Goal: Task Accomplishment & Management: Complete application form

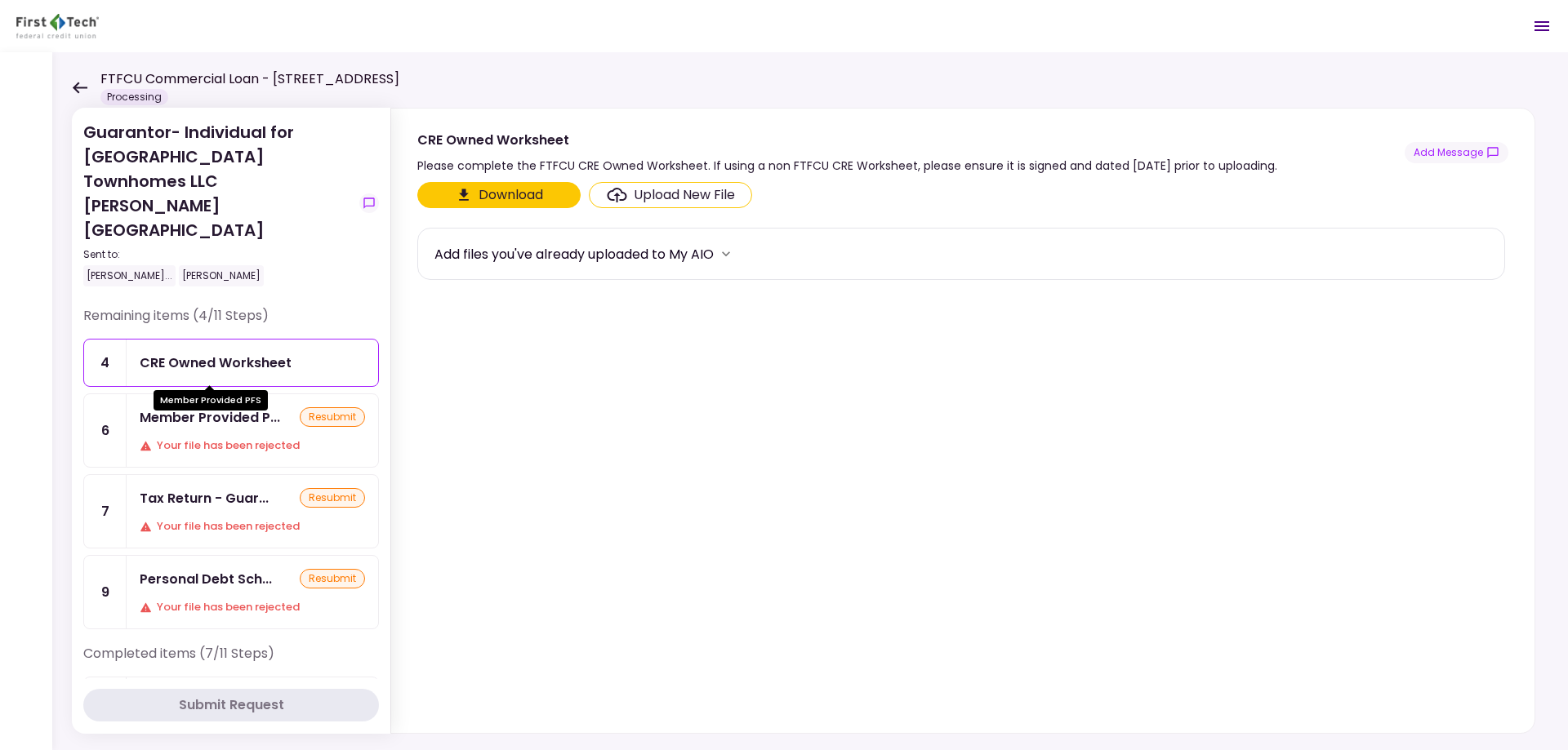
click at [234, 408] on div "Member Provided P..." at bounding box center [209, 417] width 140 height 20
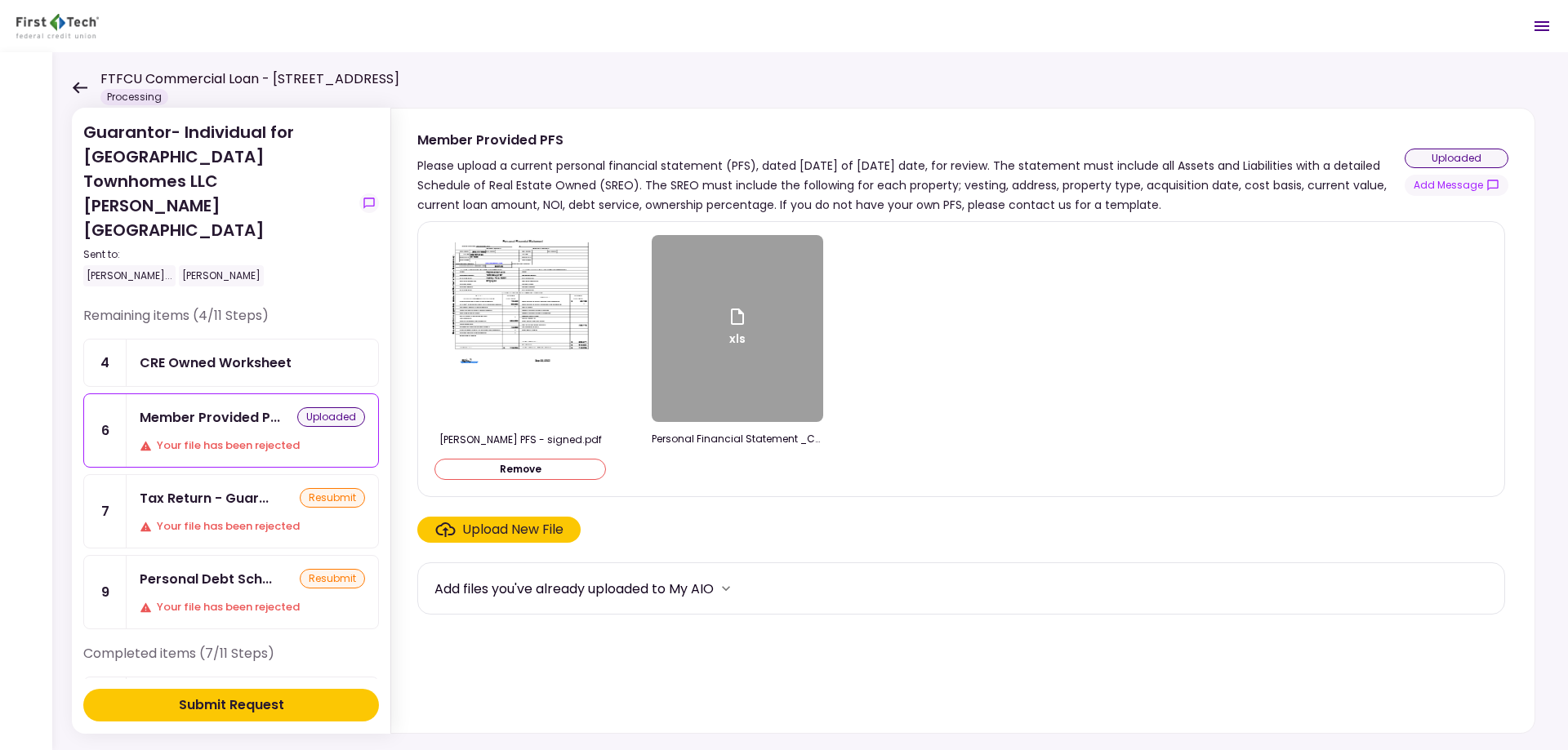
drag, startPoint x: 778, startPoint y: 369, endPoint x: 78, endPoint y: 84, distance: 755.8
click at [78, 84] on icon at bounding box center [79, 87] width 15 height 11
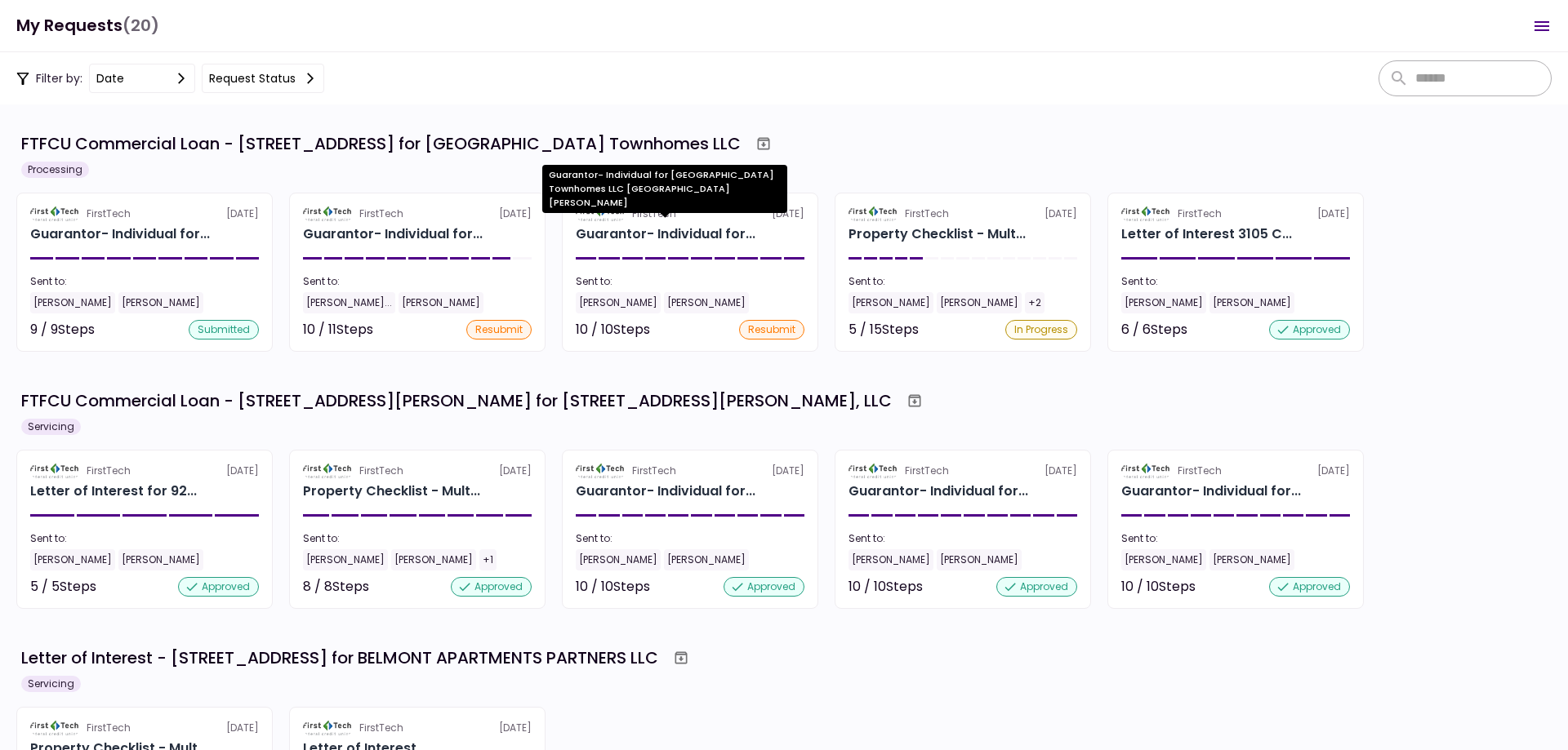
click at [739, 223] on div "Guarantor- Individual for [GEOGRAPHIC_DATA] Townhomes LLC [GEOGRAPHIC_DATA][PER…" at bounding box center [664, 194] width 245 height 59
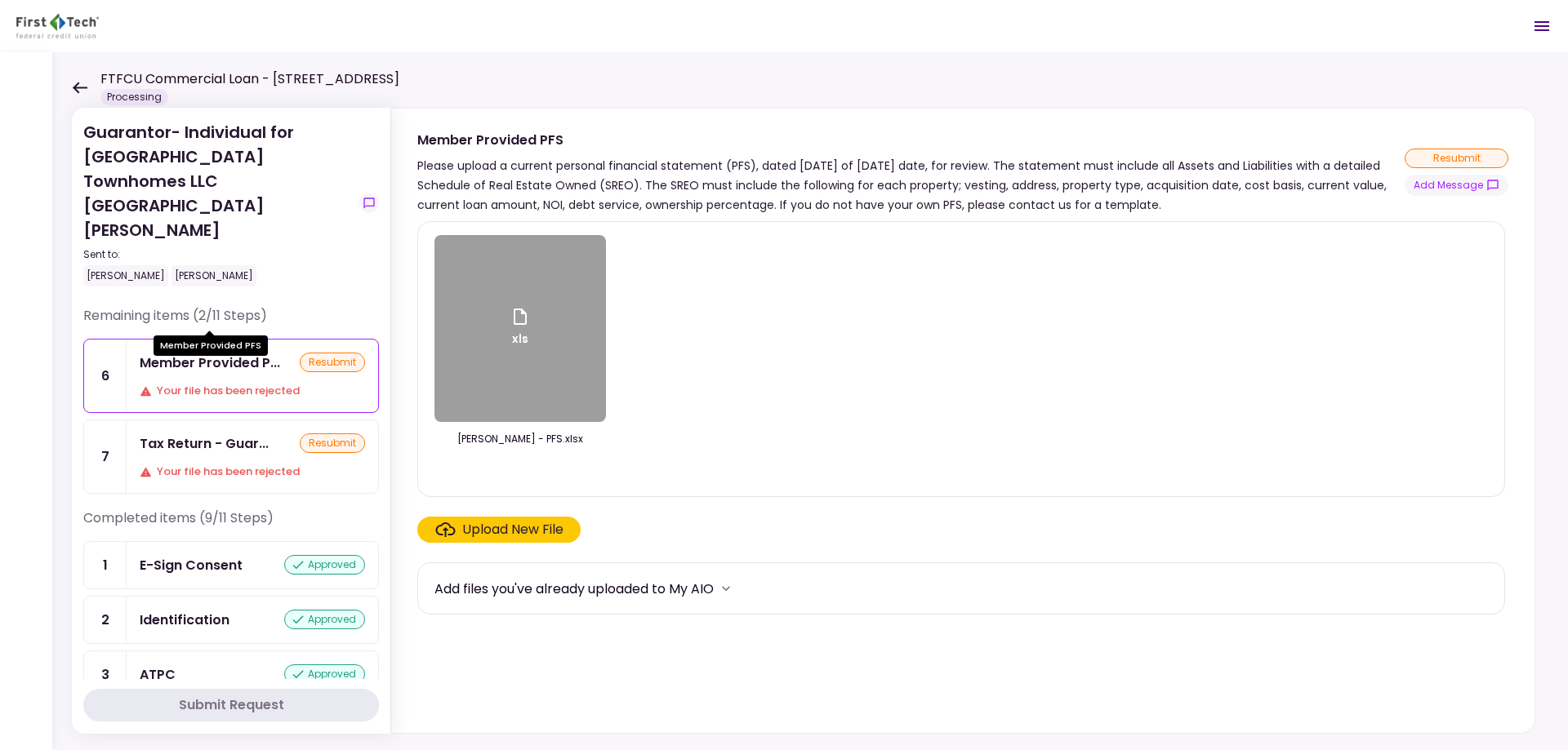
click at [231, 353] on div "Member Provided P..." at bounding box center [209, 362] width 140 height 20
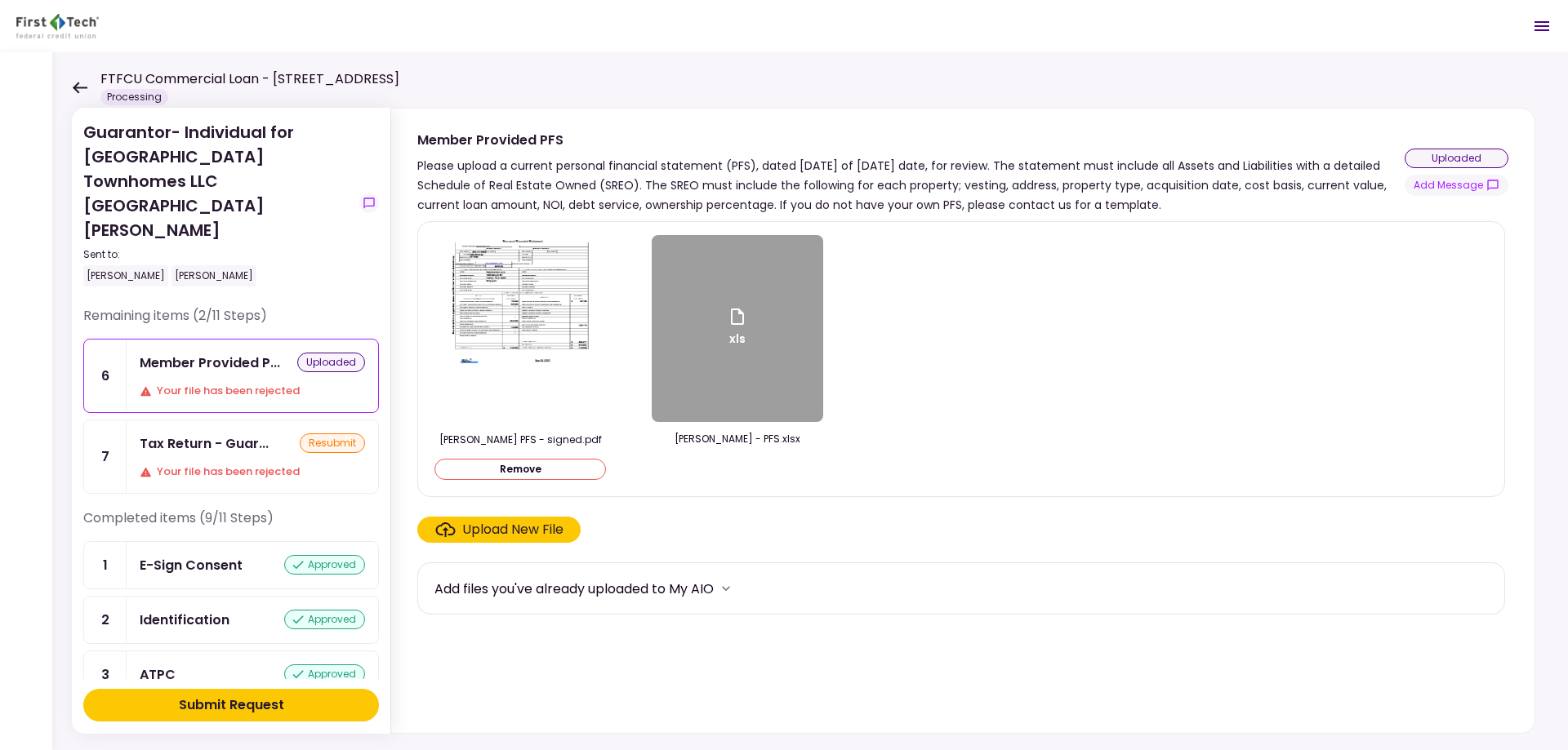
click at [331, 704] on button "Submit Request" at bounding box center [231, 705] width 295 height 32
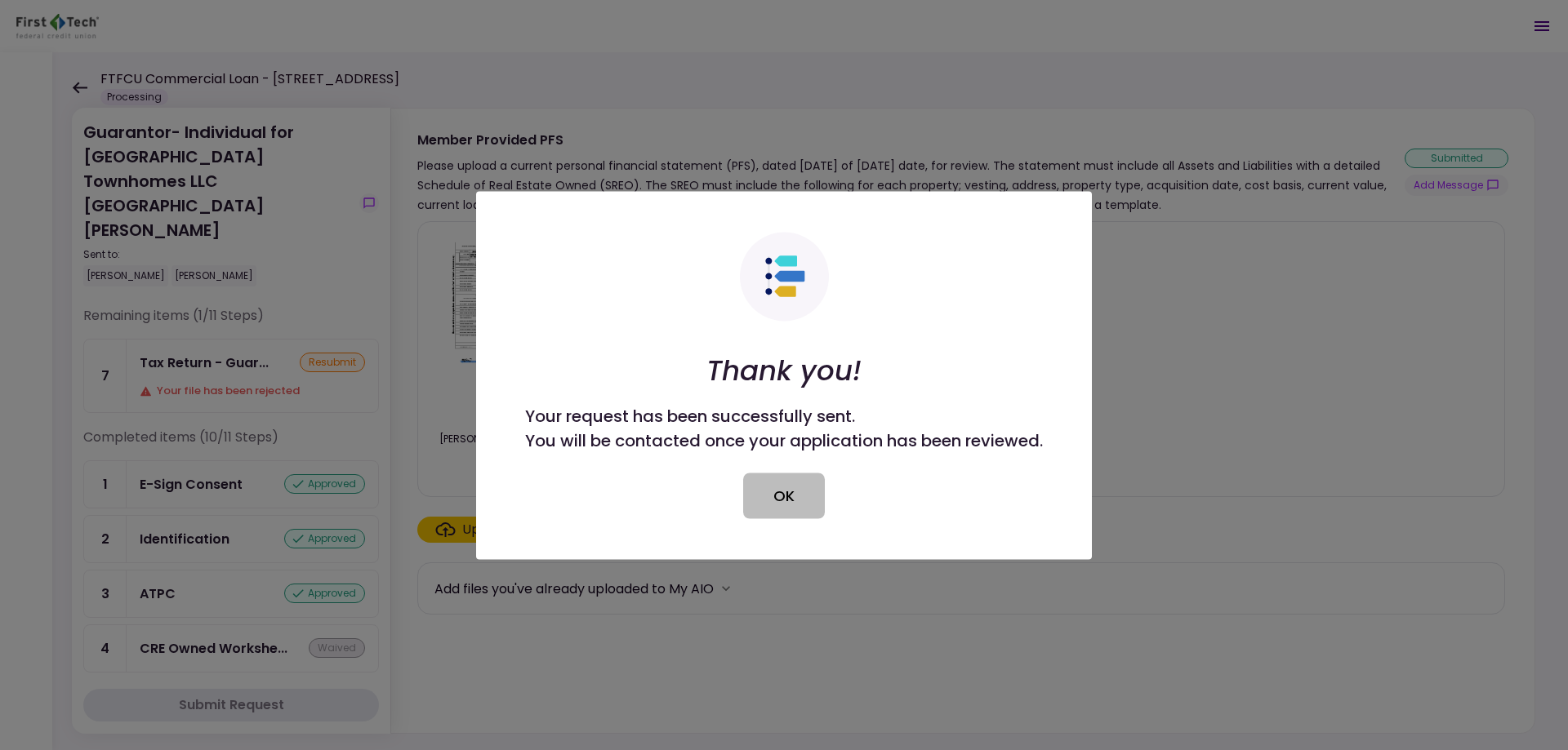
click at [768, 497] on button "OK" at bounding box center [784, 496] width 82 height 45
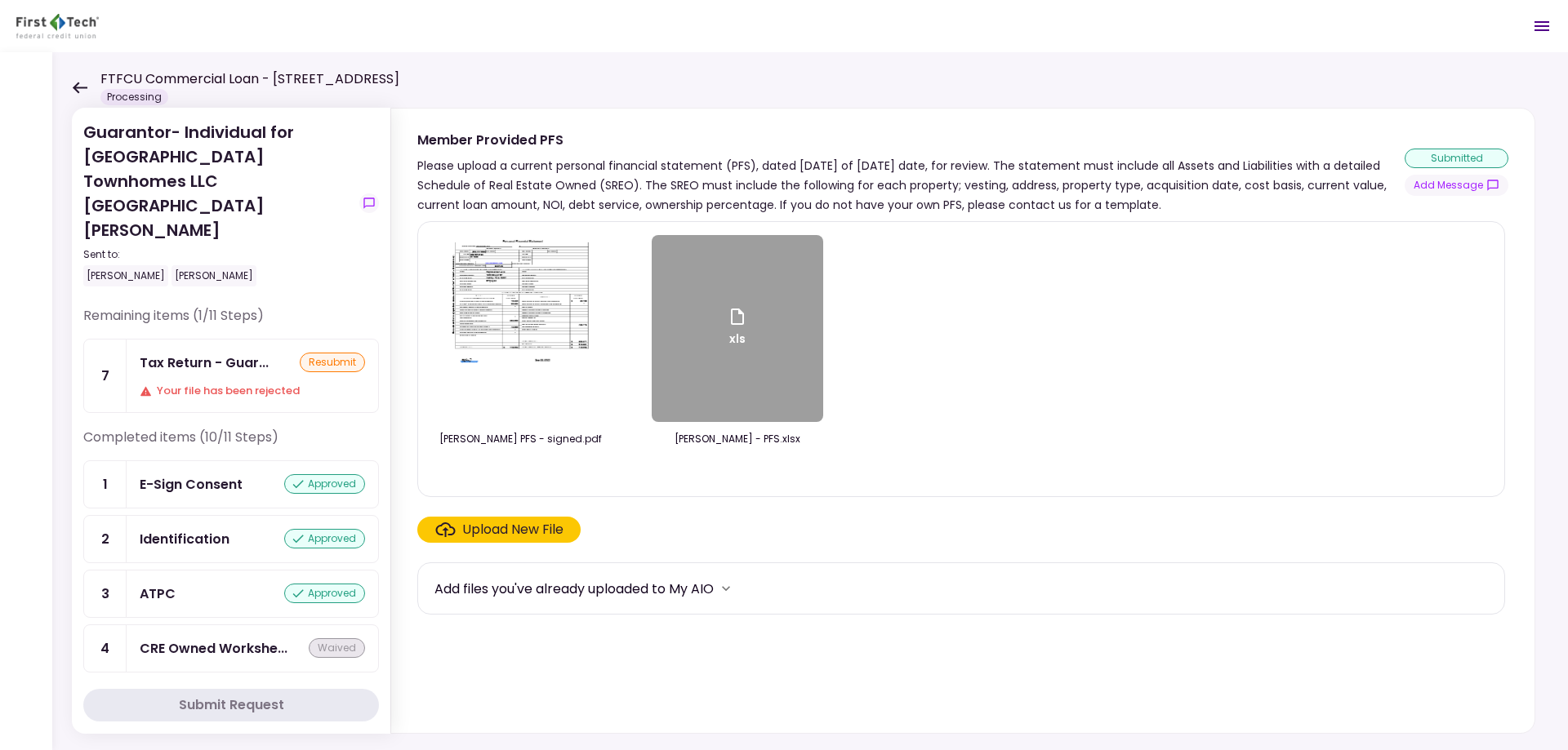
click at [78, 86] on icon at bounding box center [79, 87] width 15 height 11
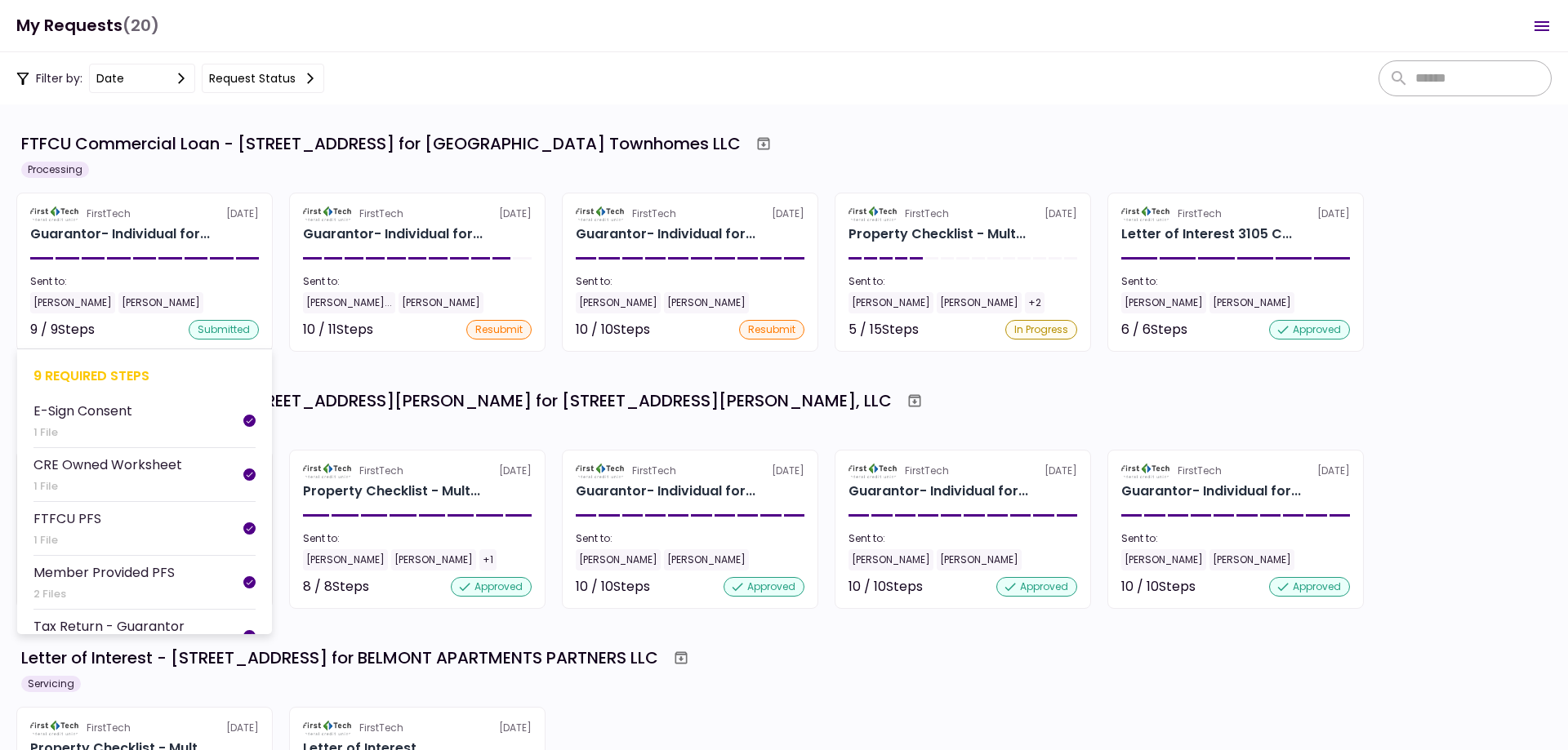
click at [148, 212] on div "FirstTech [DATE]" at bounding box center [145, 213] width 228 height 15
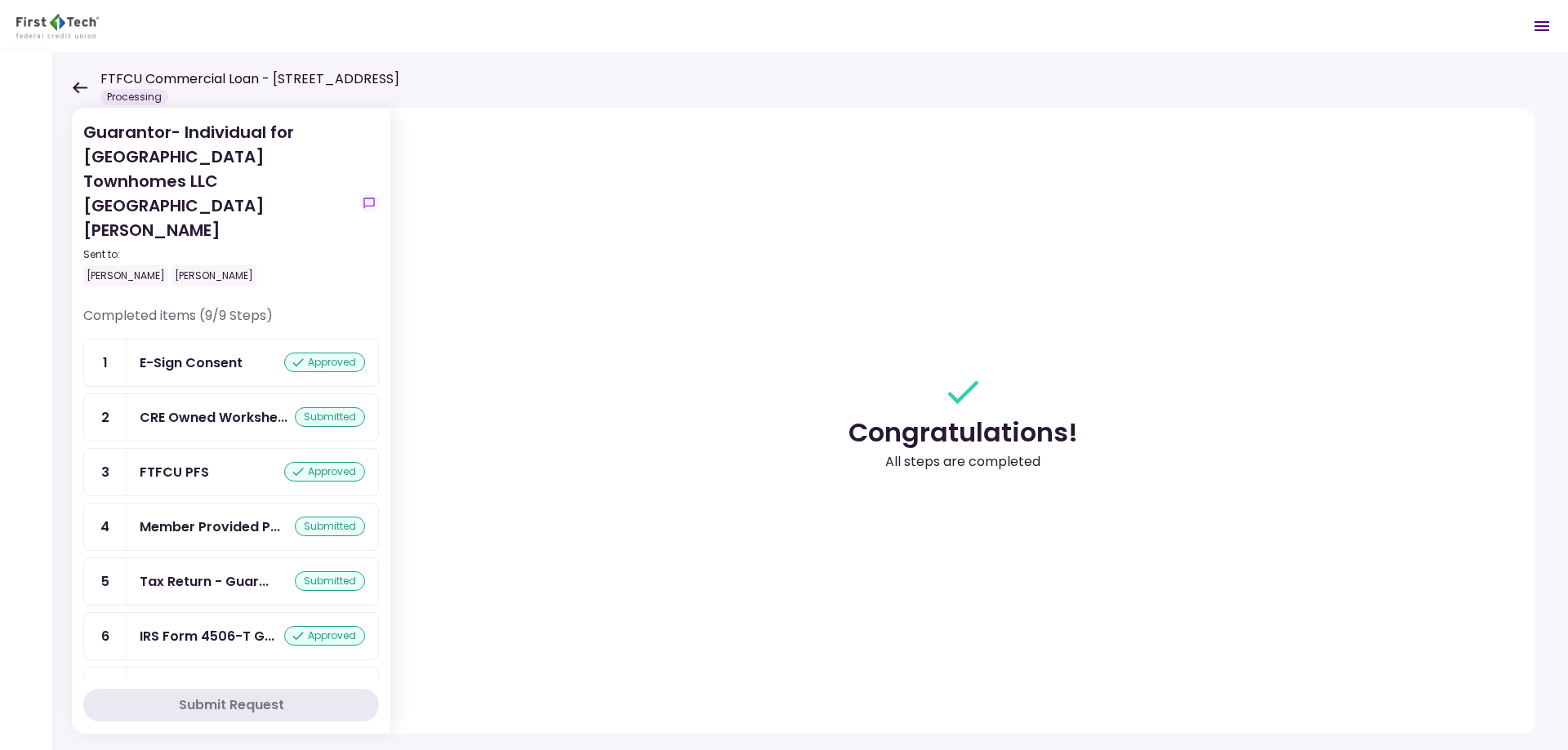
click at [77, 88] on icon at bounding box center [79, 87] width 15 height 11
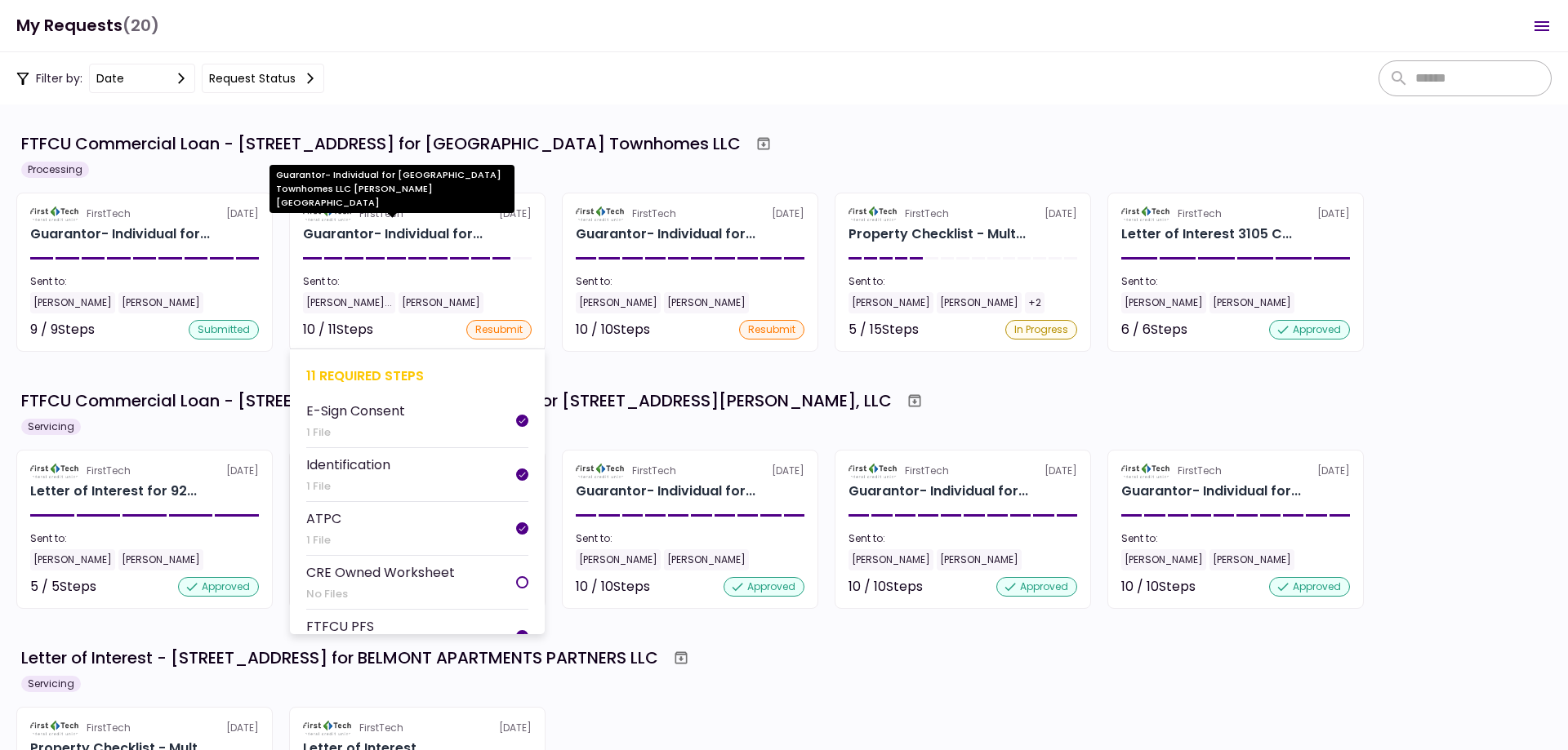
click at [457, 227] on div "Guarantor- Individual for..." at bounding box center [393, 234] width 180 height 19
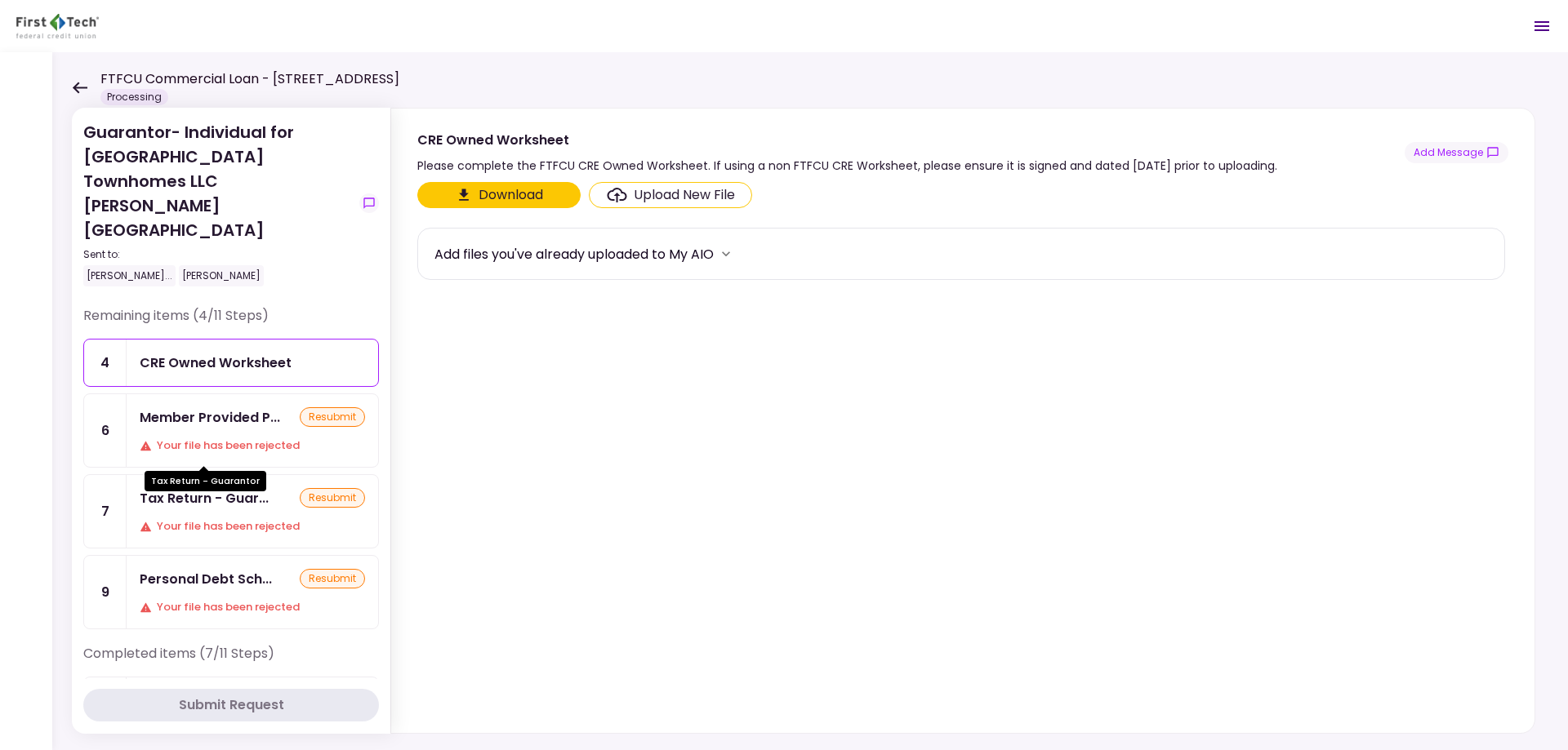
drag, startPoint x: 220, startPoint y: 459, endPoint x: 226, endPoint y: 470, distance: 12.5
click at [220, 471] on div "Tax Return - Guarantor" at bounding box center [206, 476] width 122 height 32
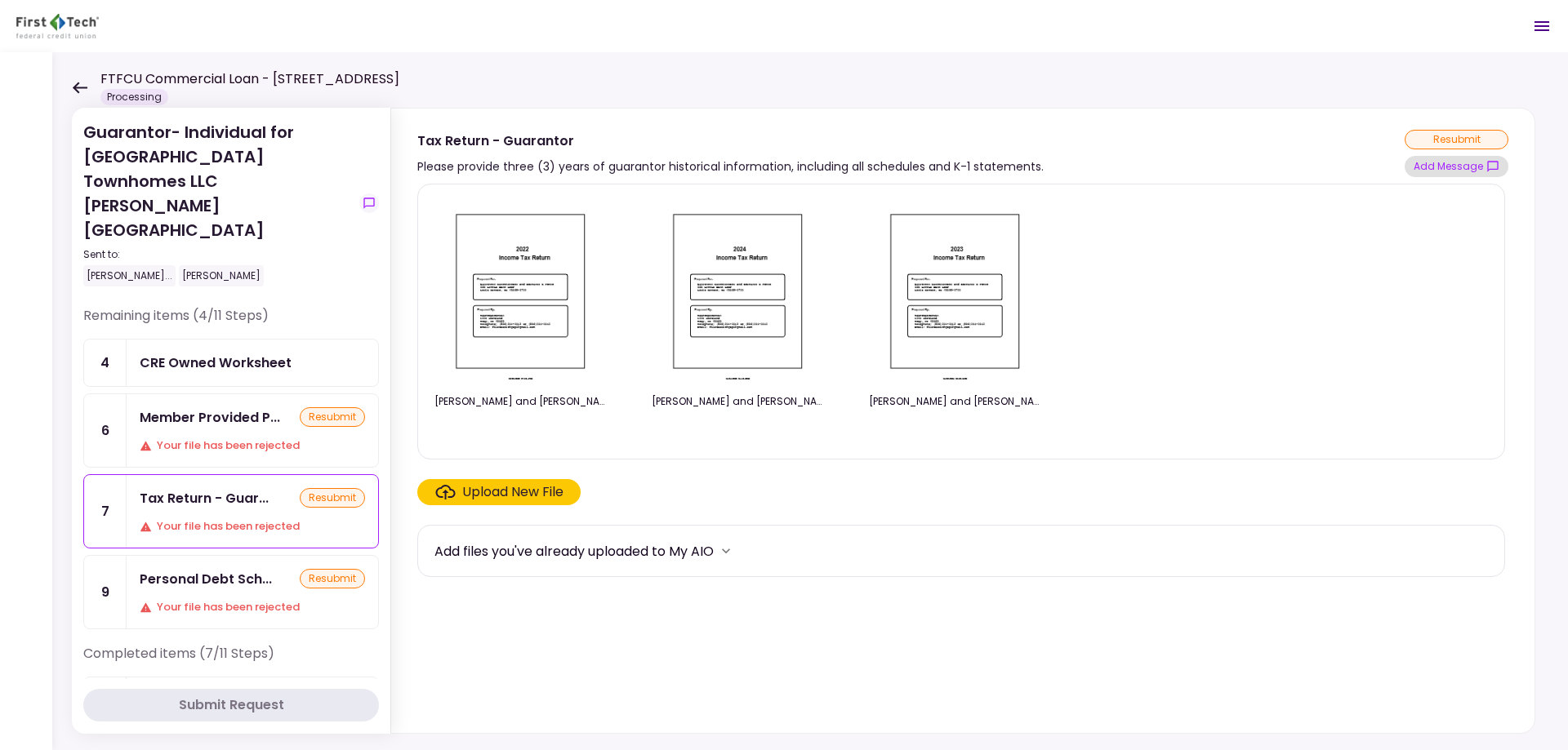
click at [1483, 170] on button "Add Message" at bounding box center [1456, 166] width 104 height 21
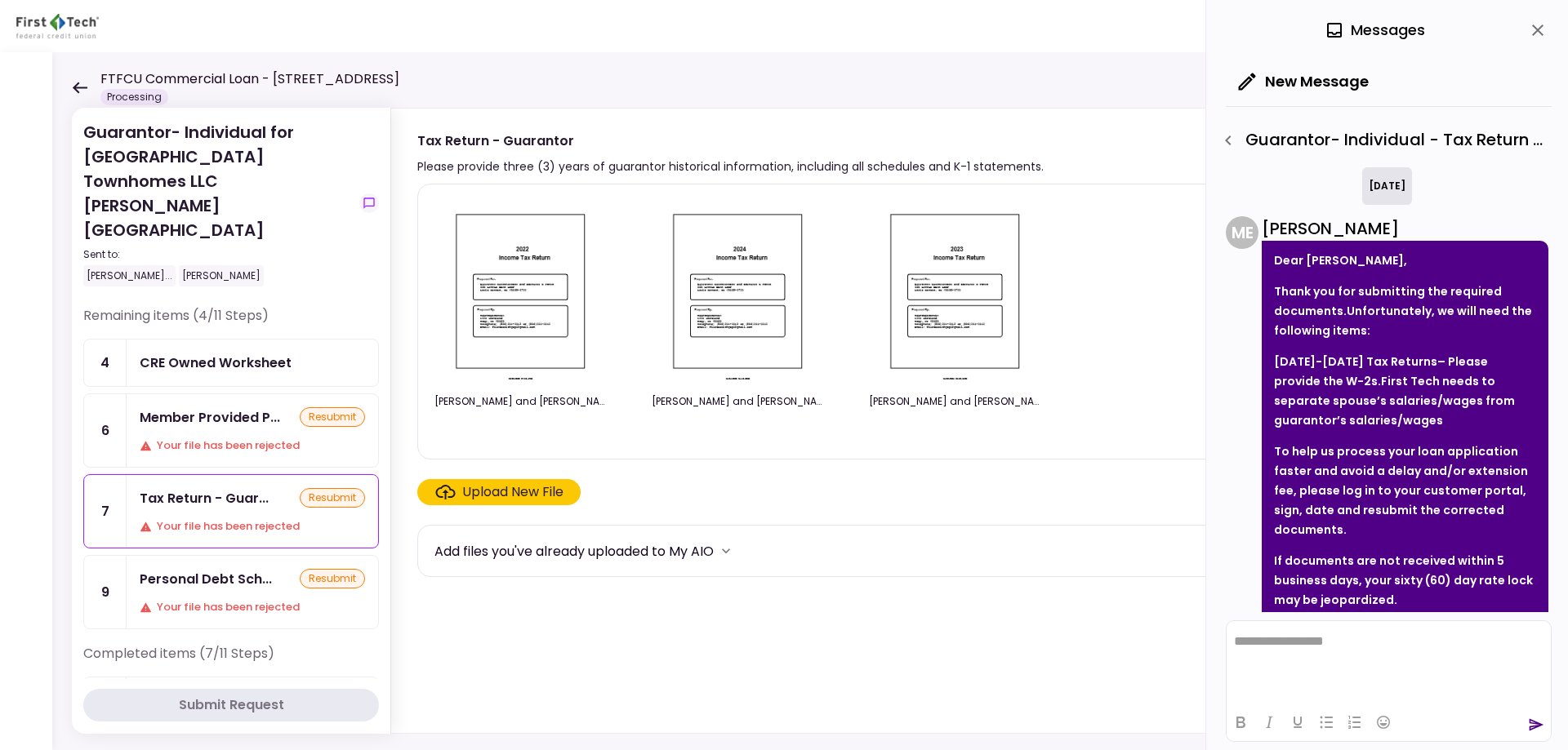
scroll to position [157, 0]
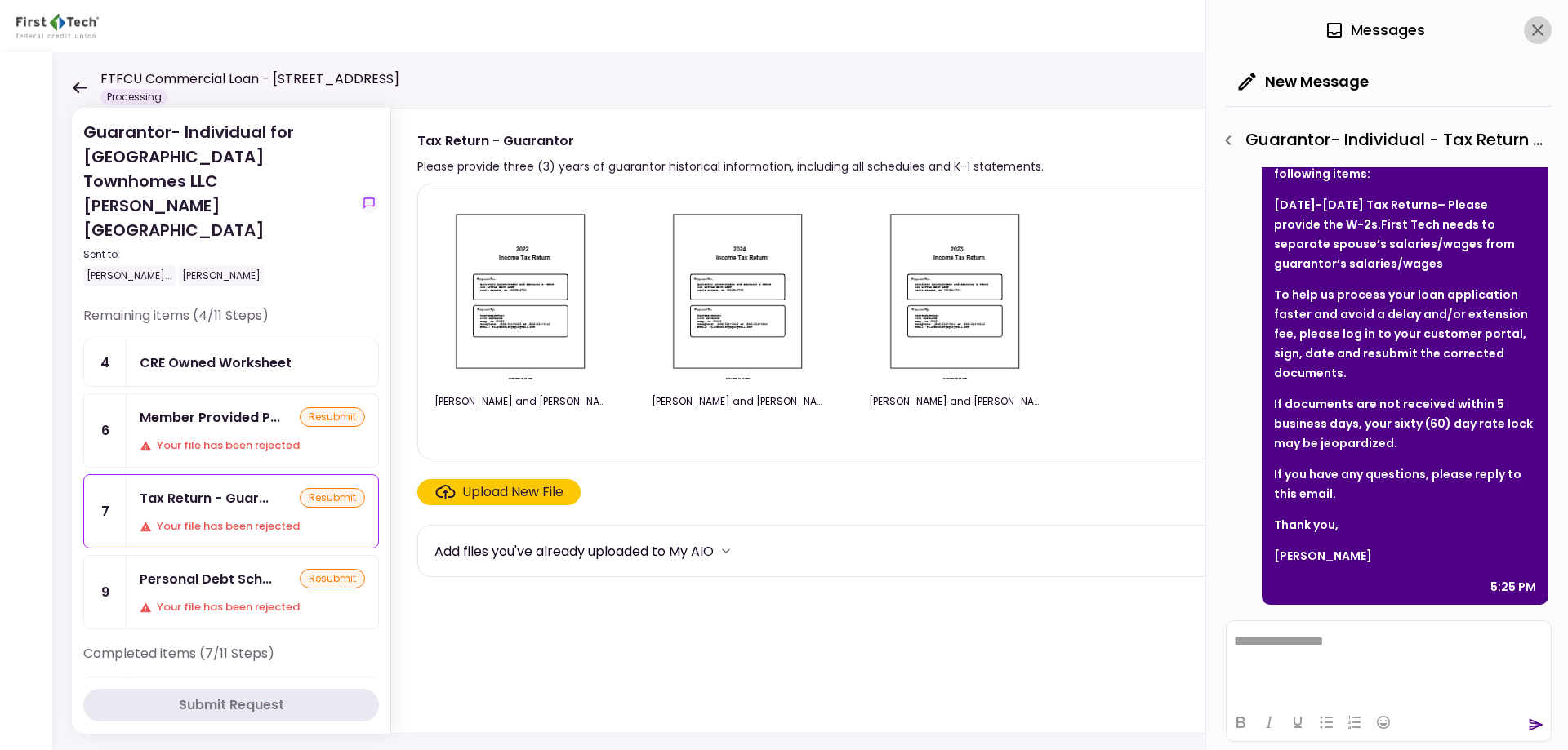
drag, startPoint x: 1539, startPoint y: 19, endPoint x: 1495, endPoint y: 44, distance: 50.6
click at [1540, 19] on button "close" at bounding box center [1538, 30] width 28 height 28
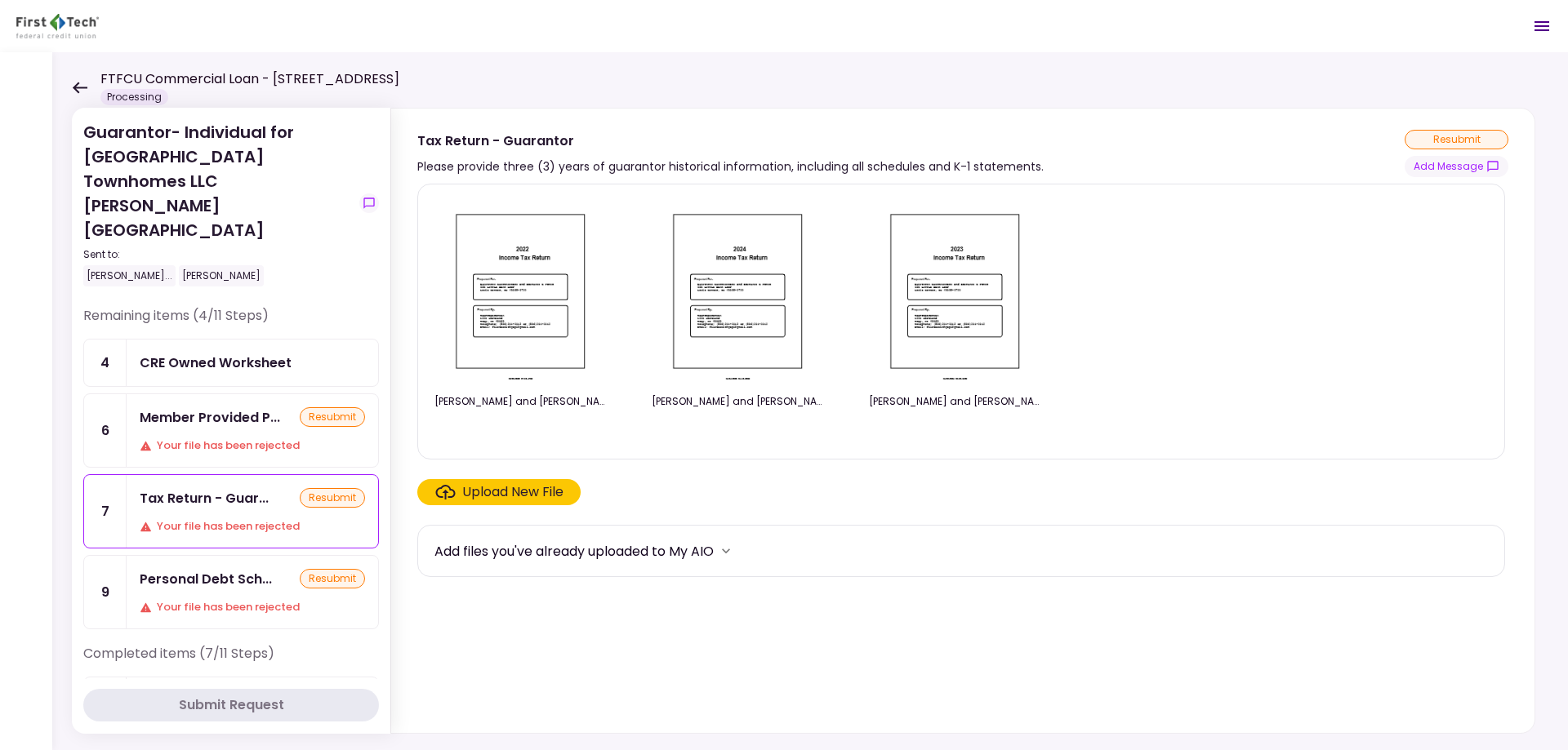
click at [234, 569] on div "Personal Debt Sch..." at bounding box center [206, 578] width 132 height 20
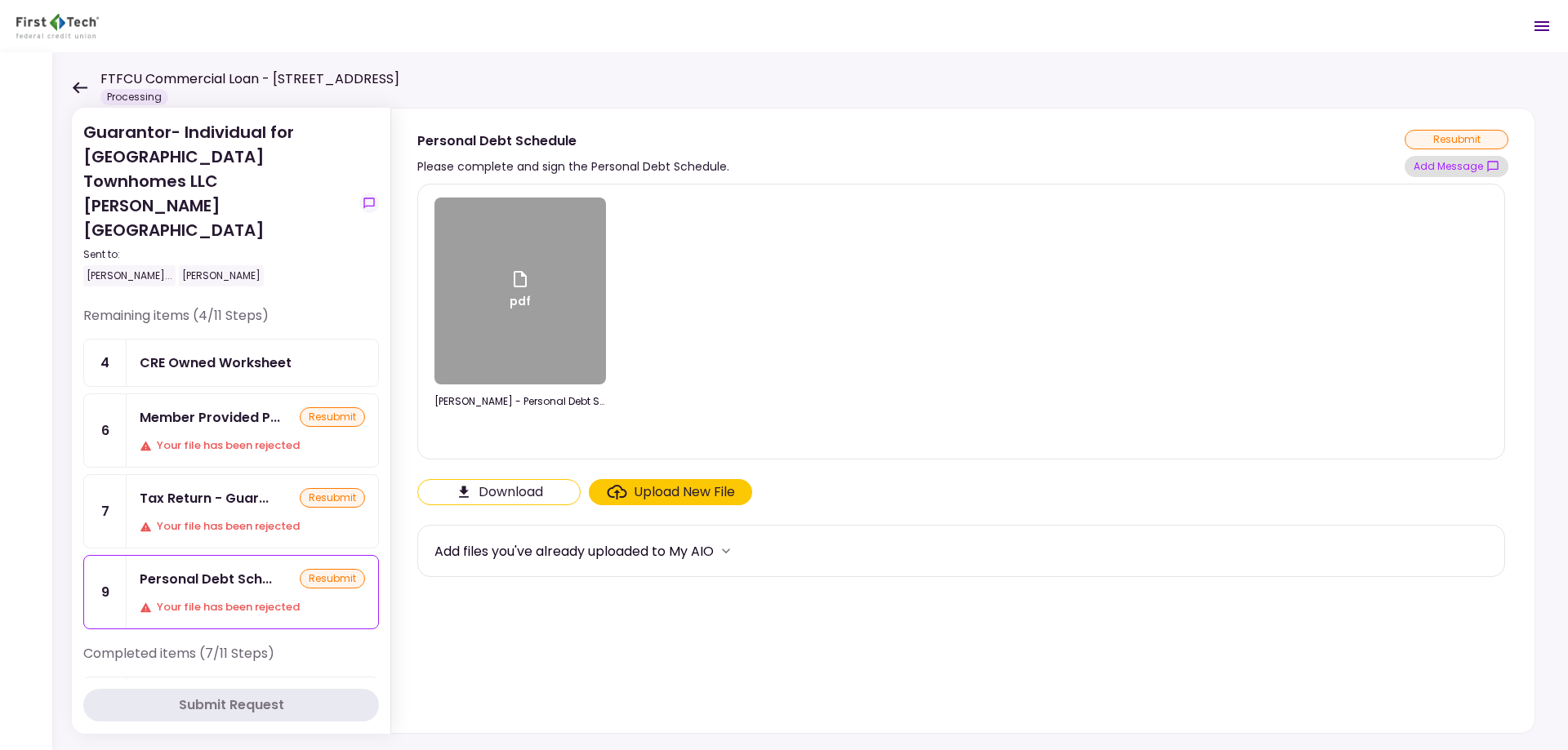
click at [1450, 163] on button "Add Message" at bounding box center [1456, 166] width 104 height 21
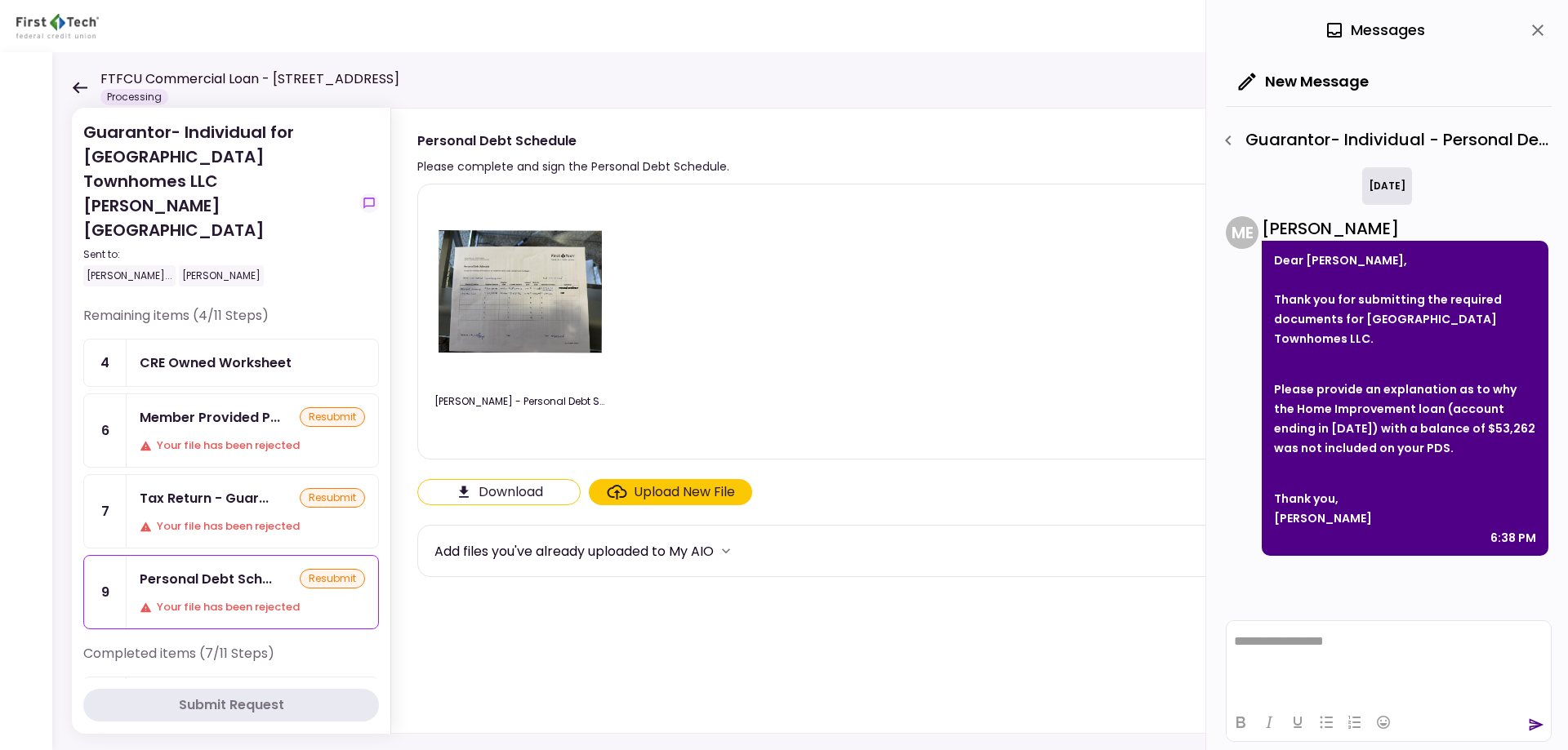
click at [516, 301] on img at bounding box center [519, 291] width 163 height 125
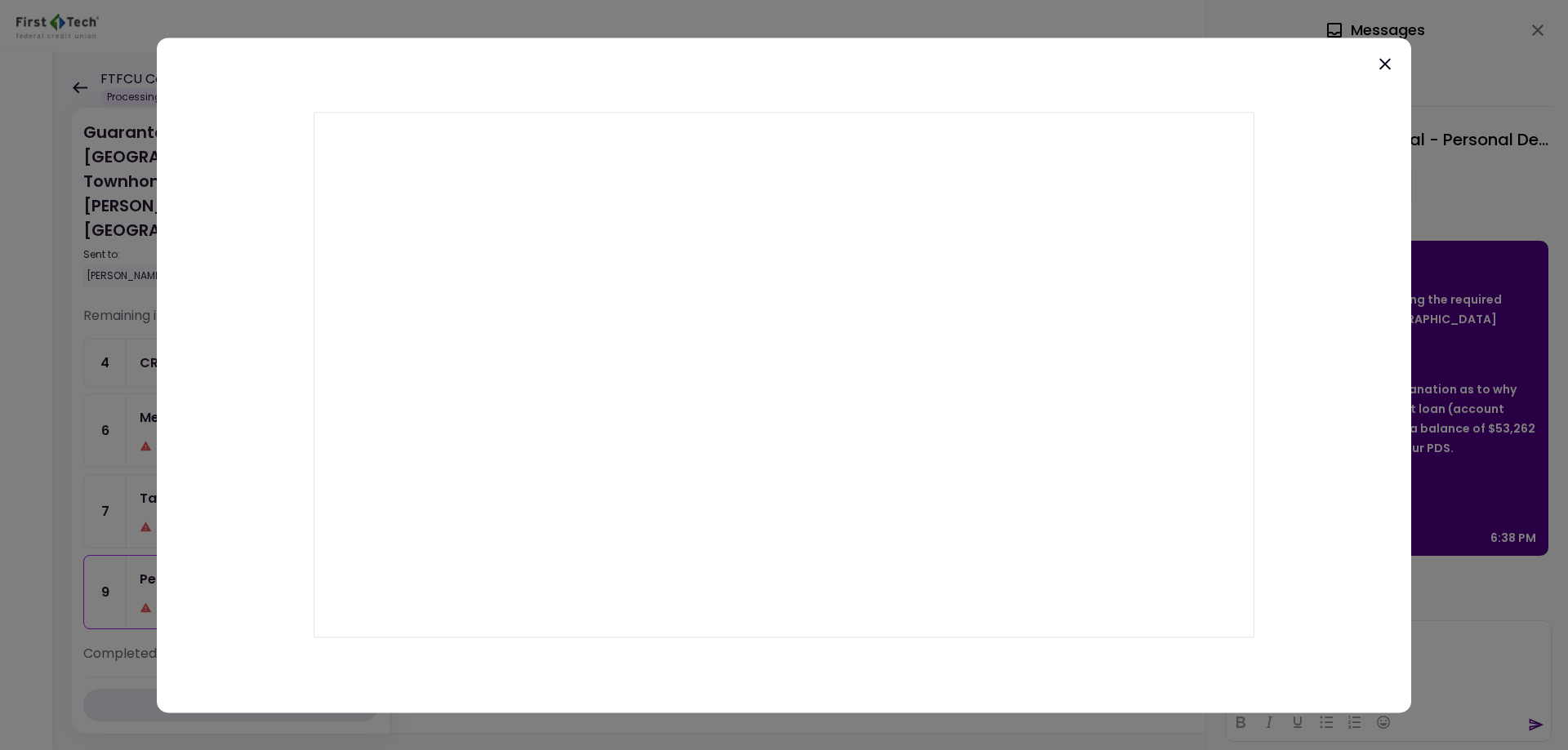
click at [1388, 51] on div at bounding box center [784, 375] width 1255 height 675
drag, startPoint x: 1405, startPoint y: 58, endPoint x: 1394, endPoint y: 68, distance: 14.9
click at [1400, 63] on div at bounding box center [784, 375] width 1255 height 675
click at [1392, 69] on icon at bounding box center [1385, 64] width 19 height 19
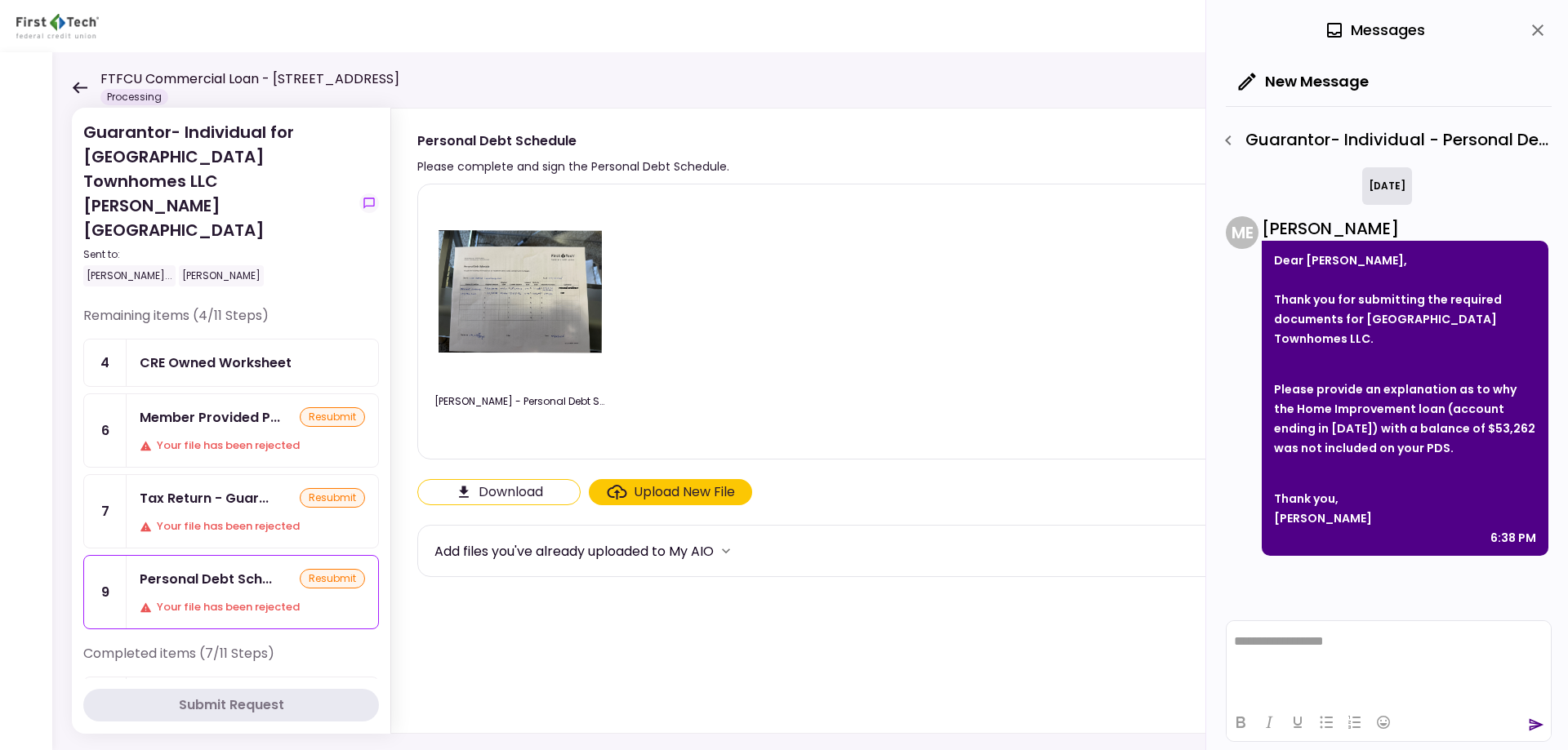
click at [519, 299] on img at bounding box center [519, 291] width 163 height 125
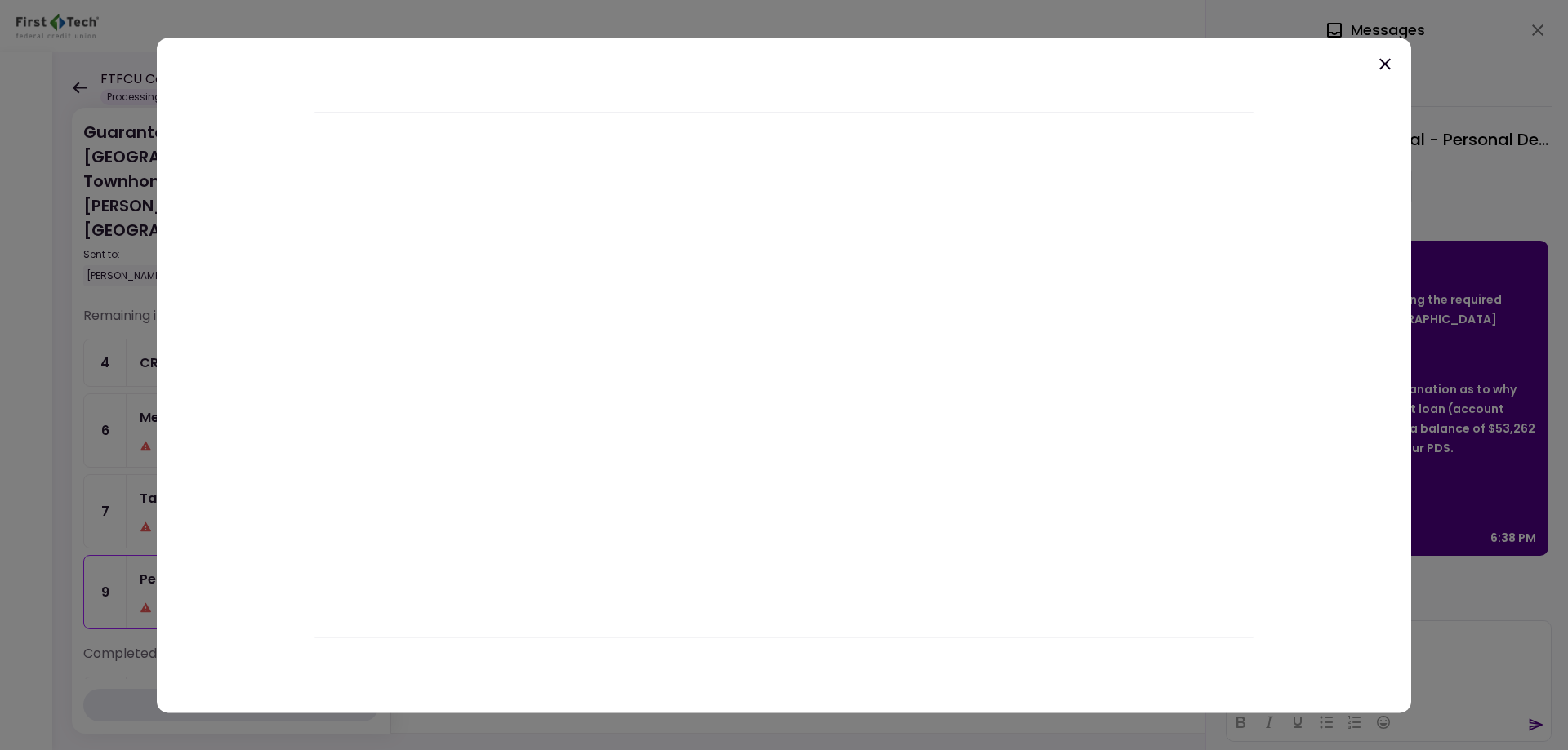
click at [1373, 64] on div at bounding box center [784, 375] width 1255 height 675
click at [1380, 62] on icon at bounding box center [1385, 64] width 19 height 19
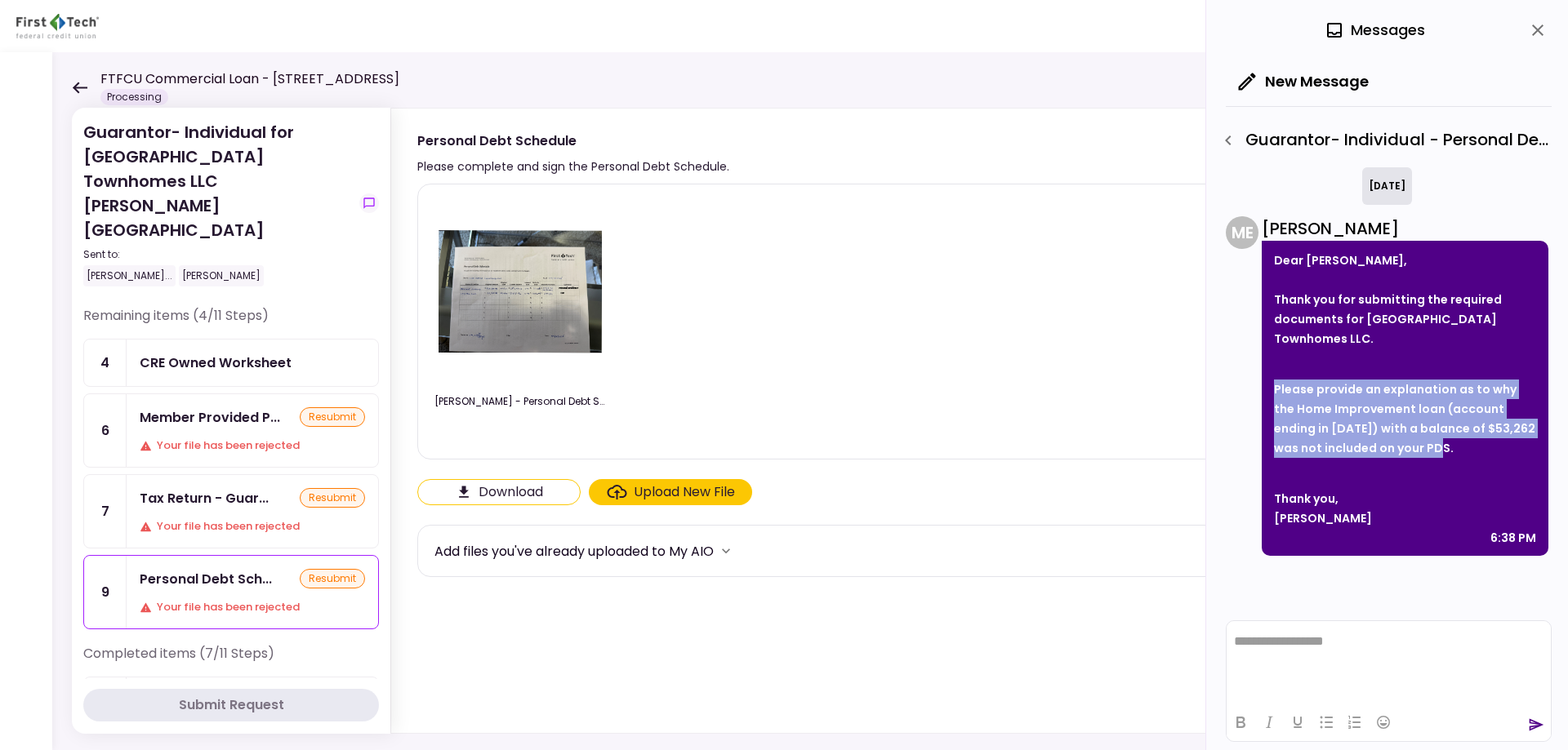
drag, startPoint x: 1402, startPoint y: 444, endPoint x: 1275, endPoint y: 393, distance: 136.9
click at [1275, 393] on p "Please provide an explanation as to why the Home Improvement loan (account endi…" at bounding box center [1405, 419] width 262 height 78
copy strong "Please provide an explanation as to why the Home Improvement loan (account endi…"
click at [210, 395] on div "Member Provided P... resubmit Your file has been rejected" at bounding box center [252, 430] width 252 height 72
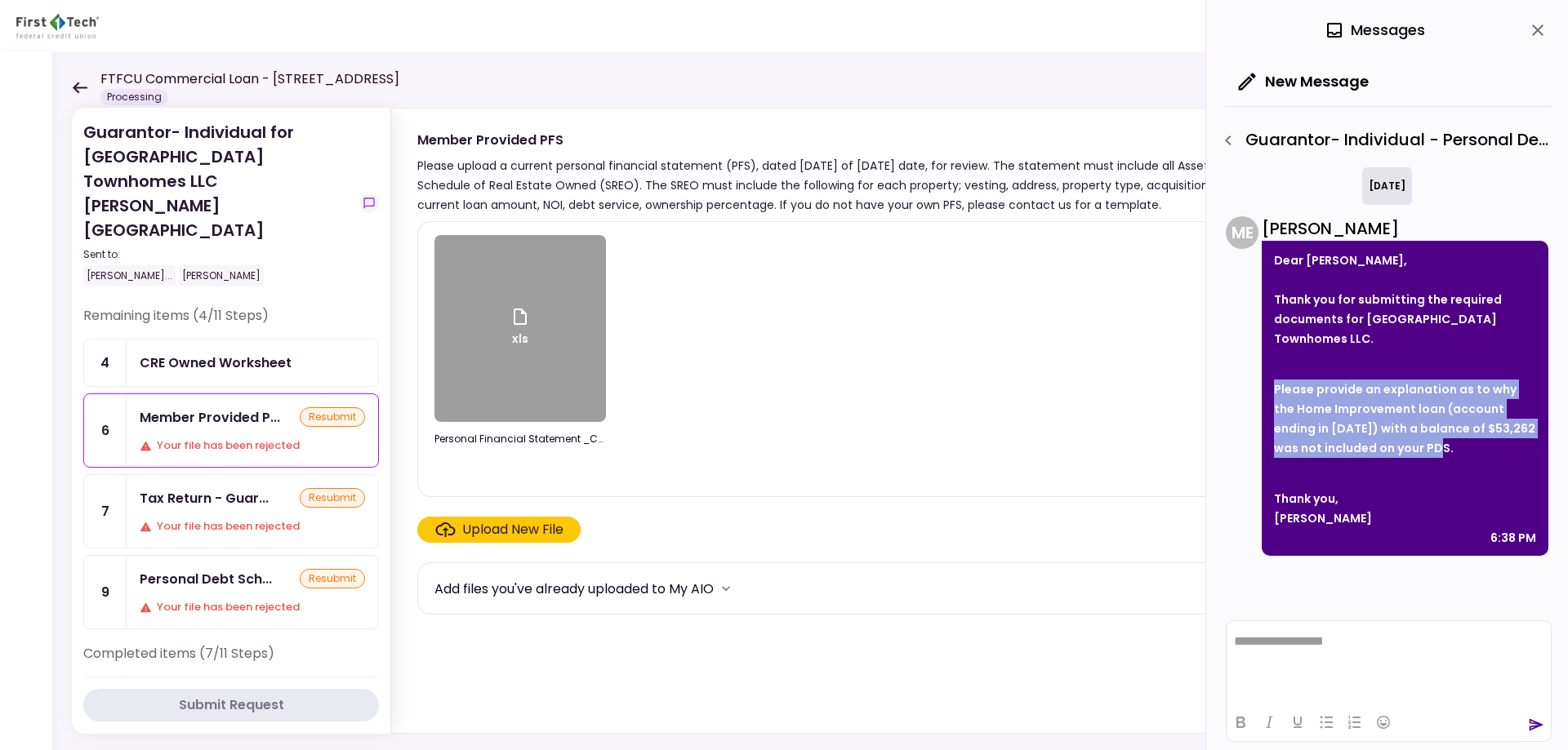
click at [1540, 38] on icon "close" at bounding box center [1537, 30] width 19 height 19
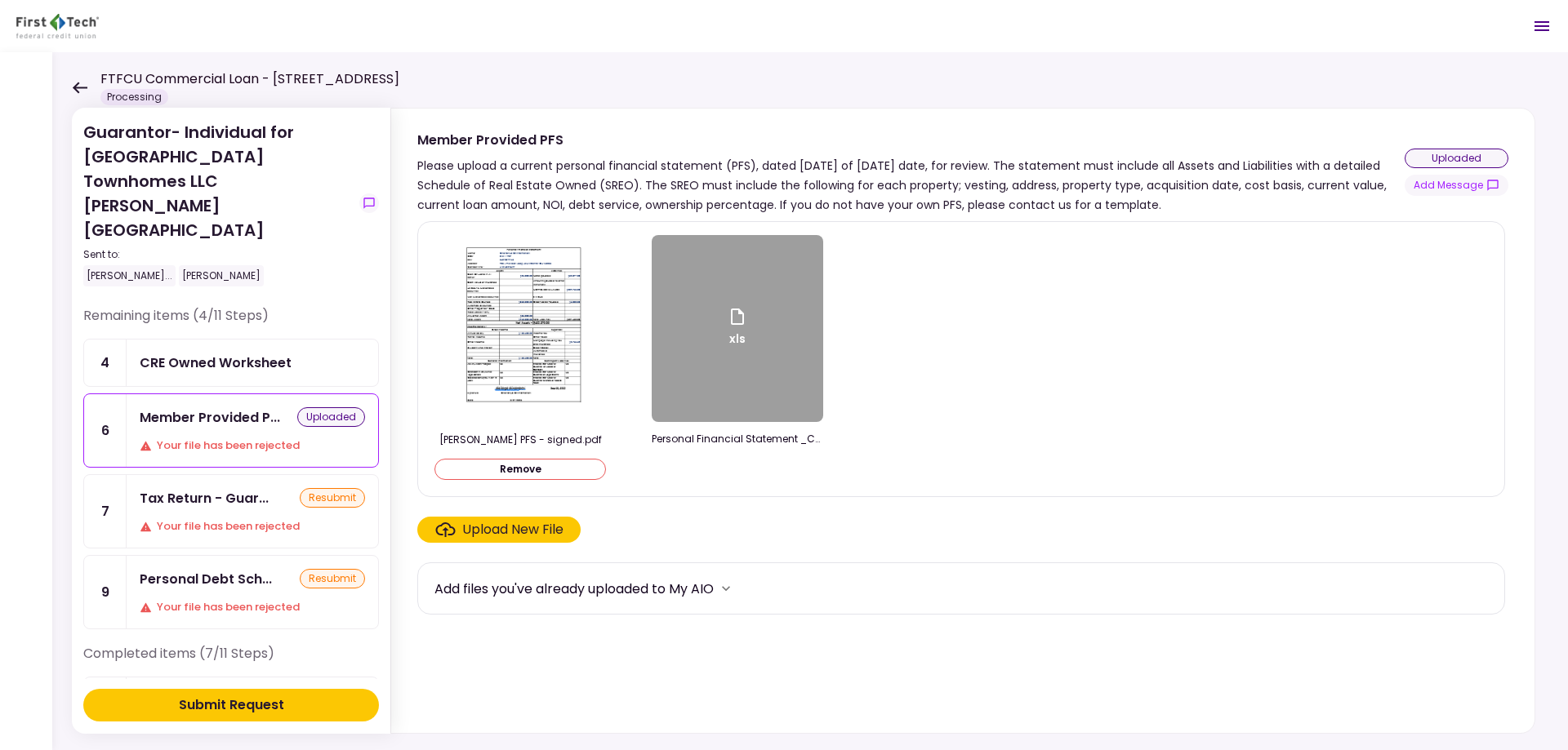
click at [233, 710] on div "Submit Request" at bounding box center [231, 705] width 105 height 19
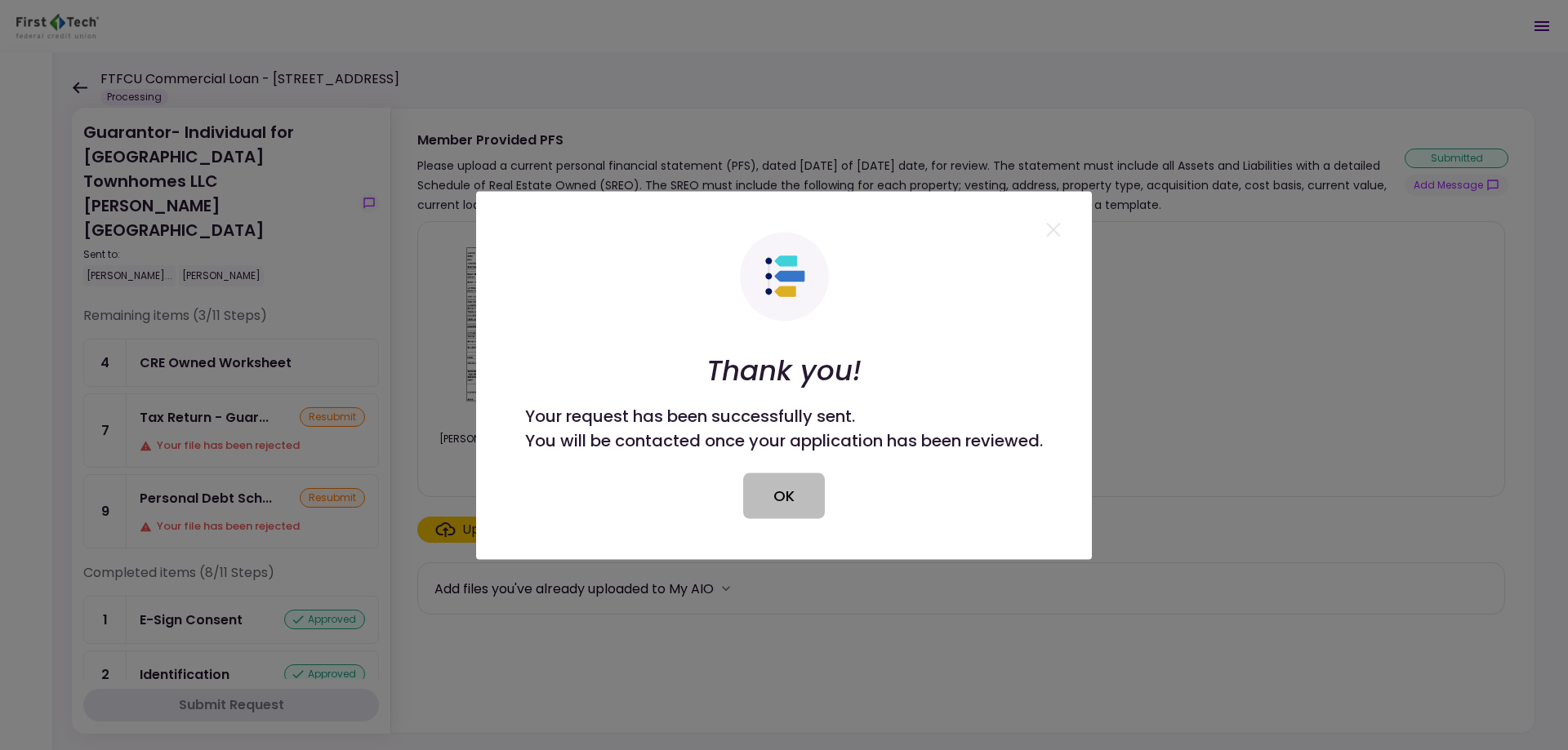
click at [790, 500] on button "OK" at bounding box center [784, 496] width 82 height 45
